Goal: Find specific page/section: Find specific page/section

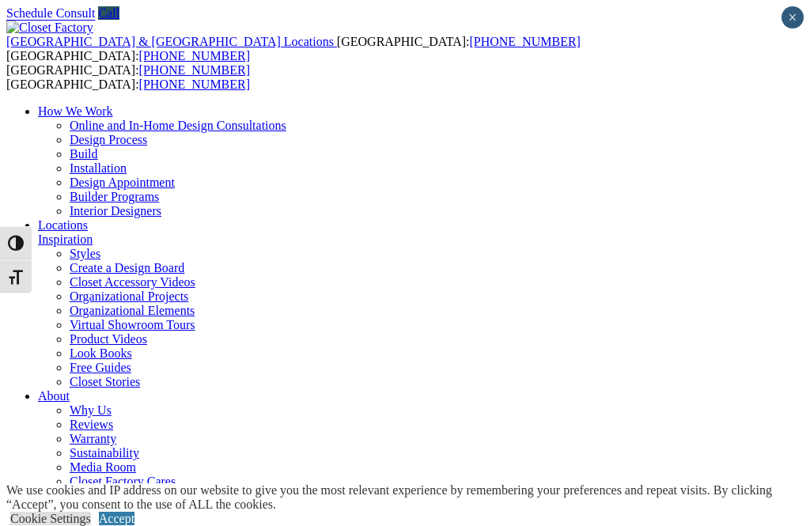
scroll to position [45, 0]
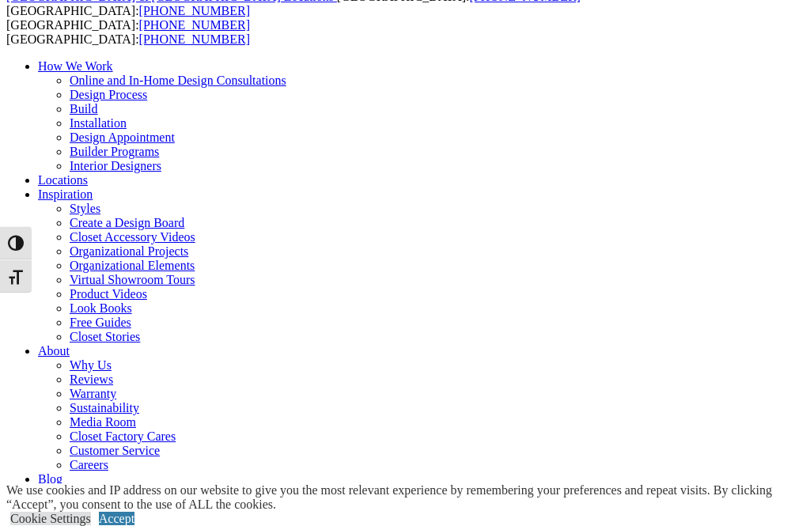
click at [134, 512] on link "Accept" at bounding box center [117, 518] width 36 height 13
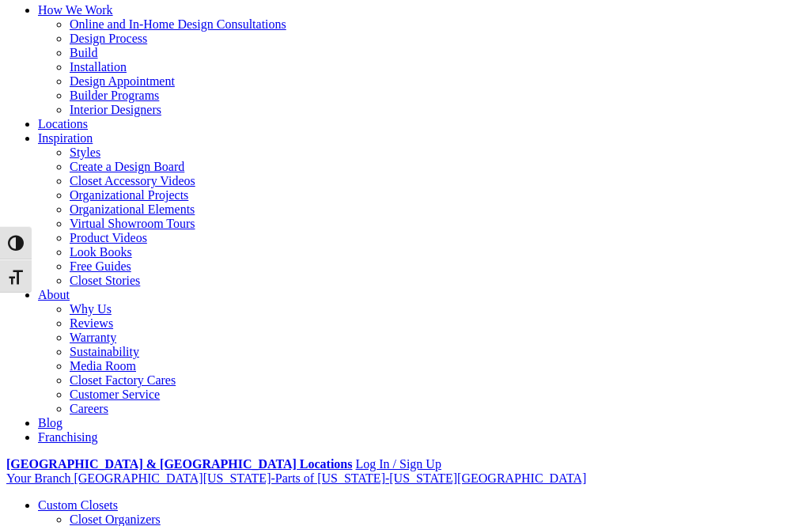
scroll to position [0, 0]
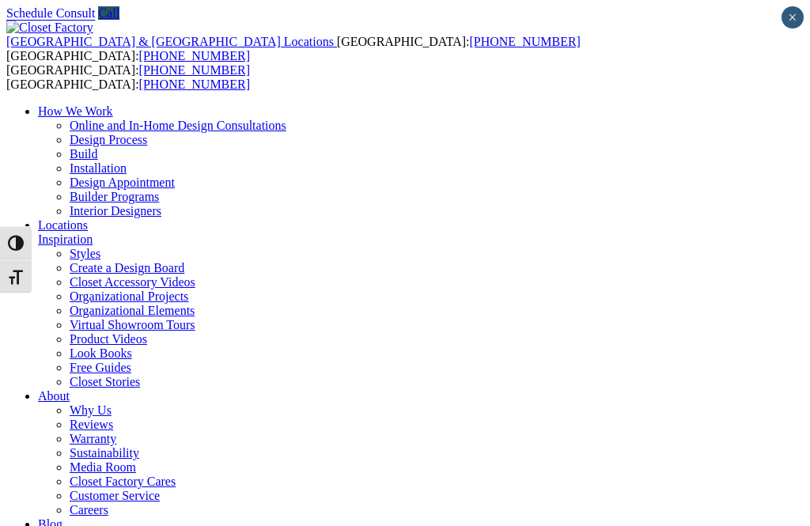
click at [112, 403] on link "Why Us" at bounding box center [91, 409] width 42 height 13
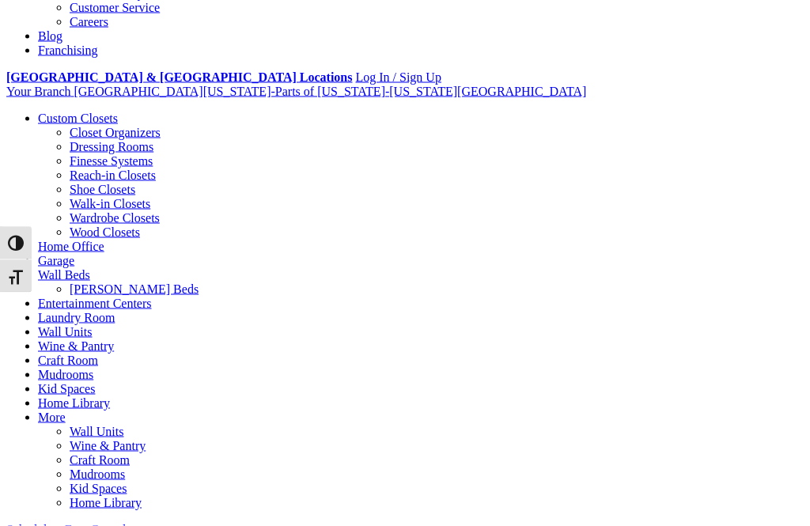
scroll to position [490, 0]
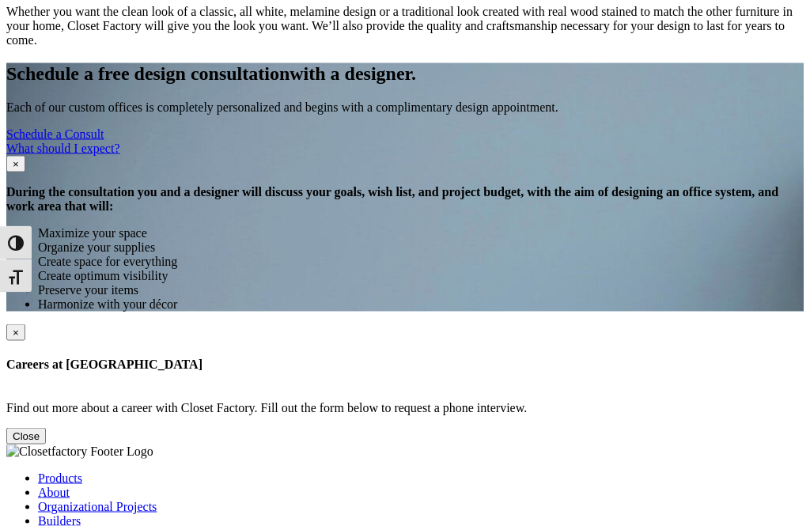
scroll to position [1435, 0]
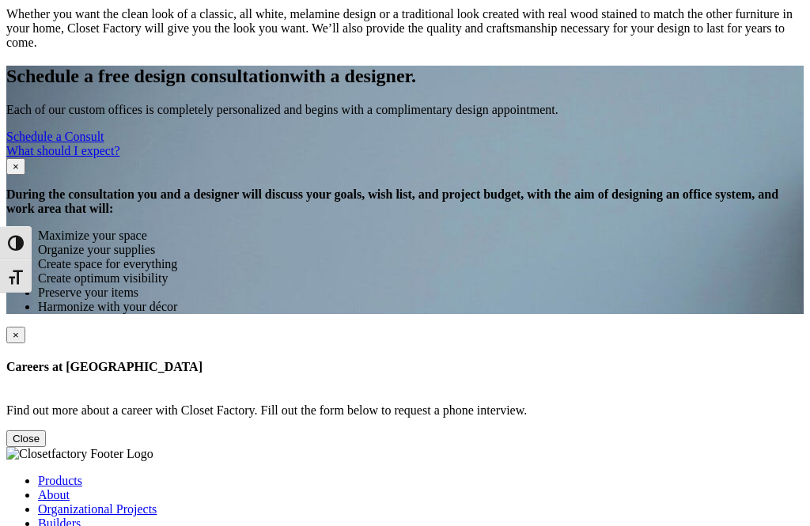
type input "*****"
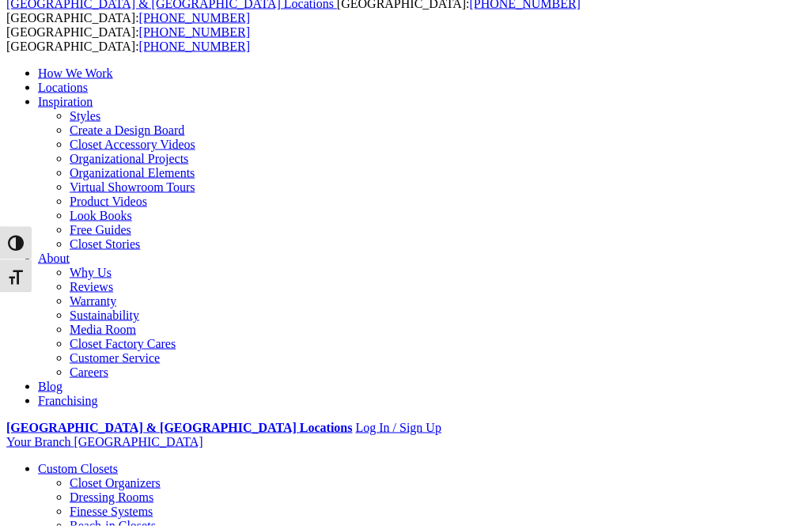
scroll to position [0, 0]
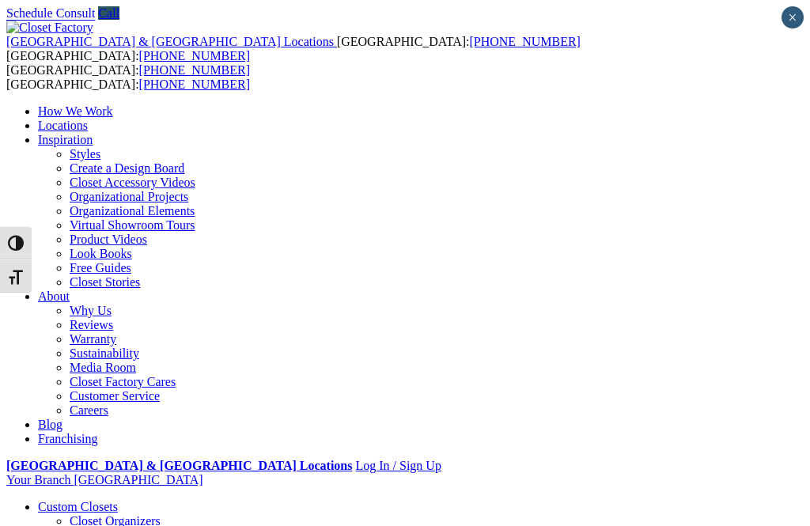
click at [88, 119] on link "Locations" at bounding box center [63, 125] width 50 height 13
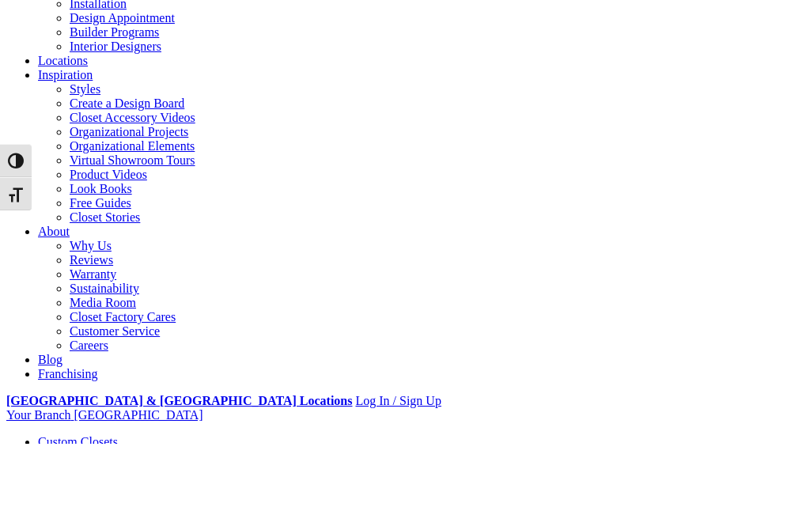
type input "*****"
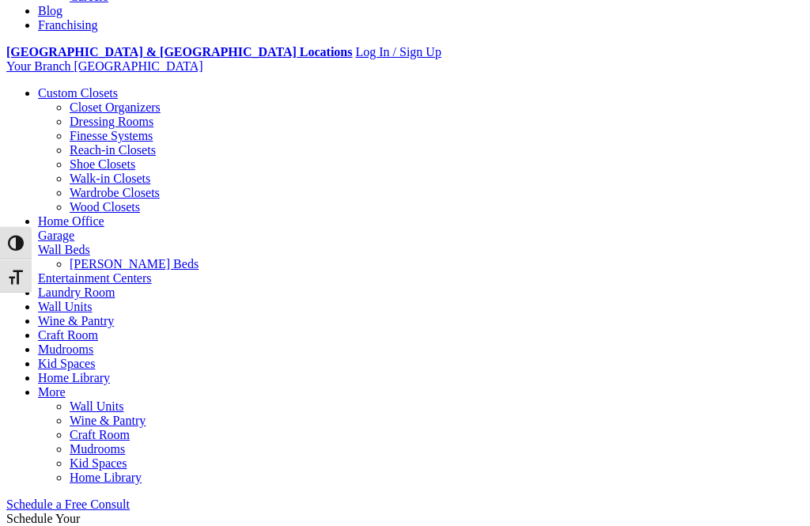
scroll to position [502, 0]
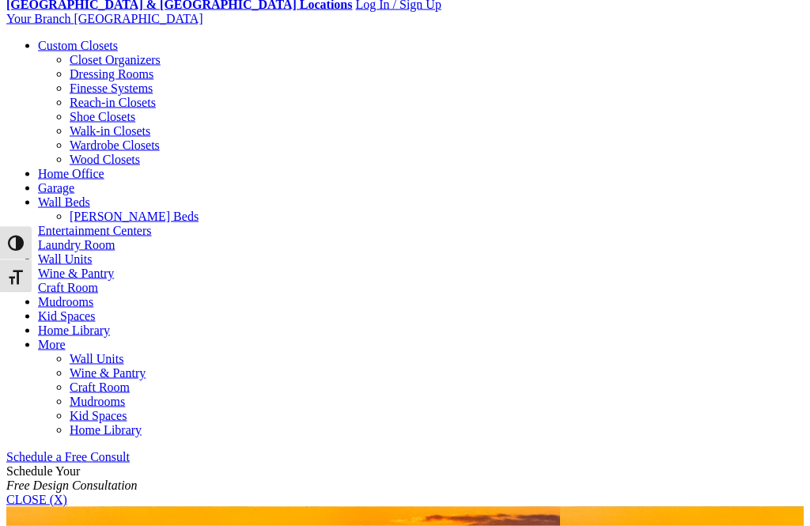
scroll to position [563, 0]
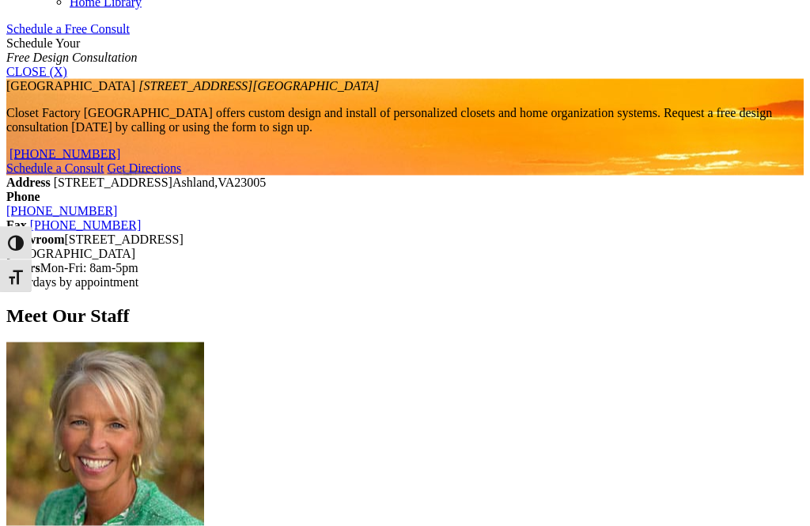
scroll to position [1296, 0]
